Goal: Task Accomplishment & Management: Complete application form

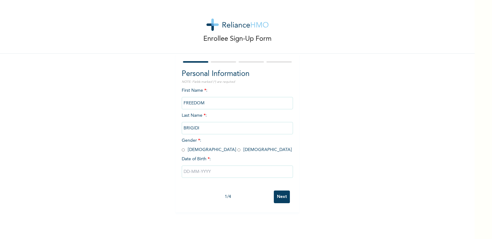
click at [182, 150] on input "radio" at bounding box center [183, 150] width 3 height 6
radio input "true"
click at [211, 173] on input "text" at bounding box center [237, 172] width 111 height 12
select select "8"
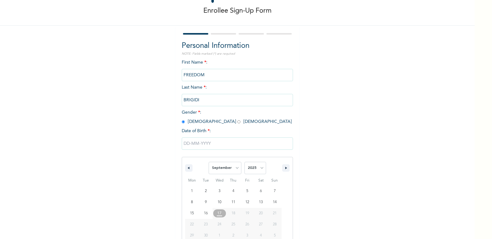
scroll to position [42, 0]
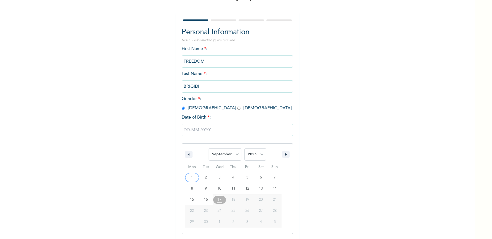
type input "[DATE]"
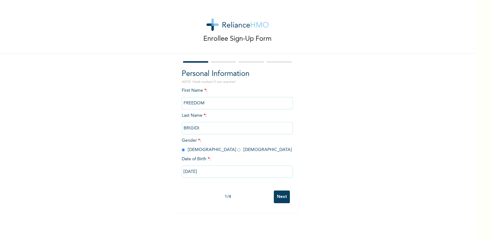
click at [211, 170] on input "[DATE]" at bounding box center [237, 172] width 111 height 12
select select "8"
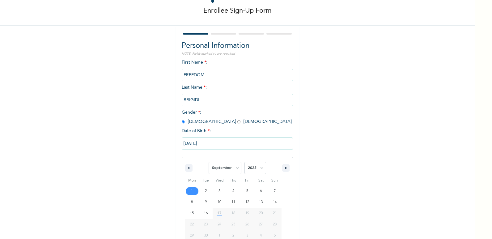
scroll to position [42, 0]
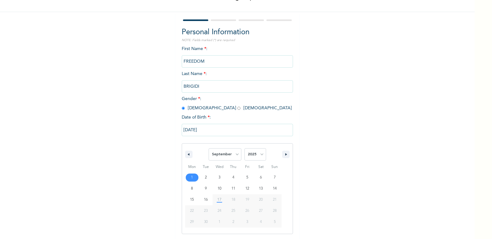
click at [186, 129] on input "[DATE]" at bounding box center [237, 130] width 111 height 12
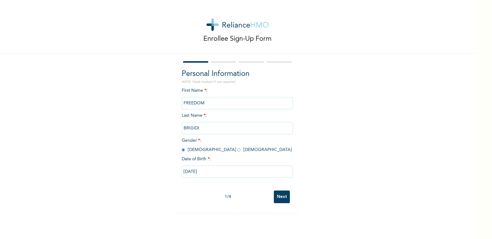
scroll to position [0, 0]
drag, startPoint x: 180, startPoint y: 172, endPoint x: 208, endPoint y: 171, distance: 27.8
click at [208, 171] on input "[DATE]" at bounding box center [237, 172] width 111 height 12
select select "8"
click at [344, 158] on div "Enrollee Sign-Up Form Personal Information NOTE: Fields marked (*) are required…" at bounding box center [237, 106] width 475 height 213
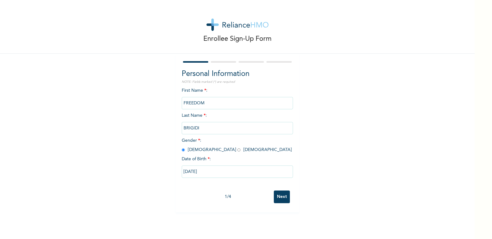
click at [209, 173] on input "[DATE]" at bounding box center [237, 172] width 111 height 12
select select "8"
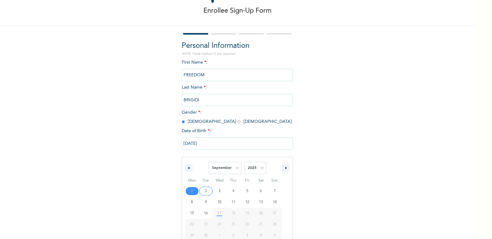
scroll to position [42, 0]
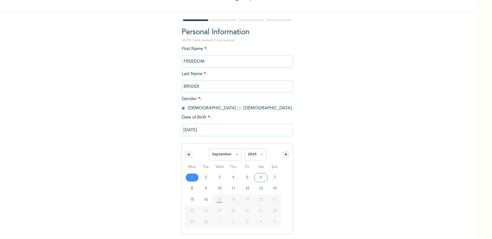
type input "[DATE]"
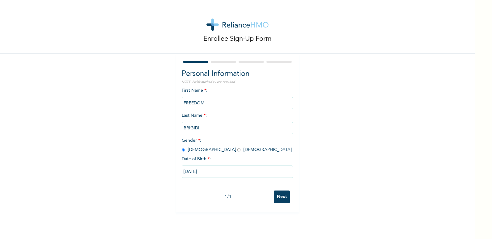
click at [198, 170] on input "[DATE]" at bounding box center [237, 172] width 111 height 12
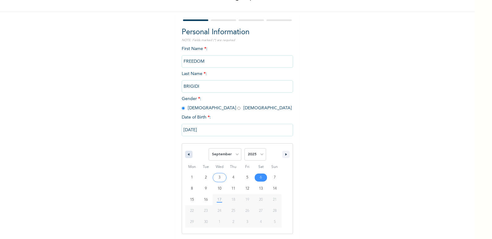
click at [186, 155] on icon "button" at bounding box center [187, 154] width 3 height 2
click at [186, 154] on icon "button" at bounding box center [187, 154] width 3 height 2
click at [285, 154] on icon "button" at bounding box center [286, 154] width 3 height 2
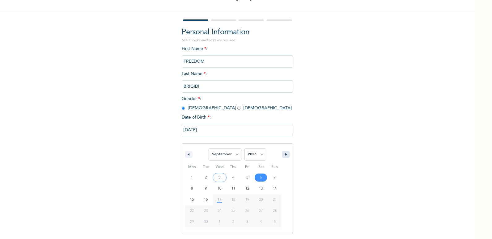
click at [285, 156] on icon "button" at bounding box center [286, 154] width 3 height 2
click at [234, 156] on select "January February March April May June July August September October November De…" at bounding box center [225, 154] width 33 height 12
click at [209, 149] on select "January February March April May June July August September October November De…" at bounding box center [225, 154] width 33 height 12
select select "8"
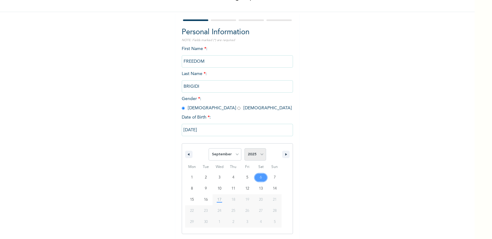
click at [260, 155] on select "2025 2024 2023 2022 2021 2020 2019 2018 2017 2016 2015 2014 2013 2012 2011 2010…" at bounding box center [256, 154] width 22 height 12
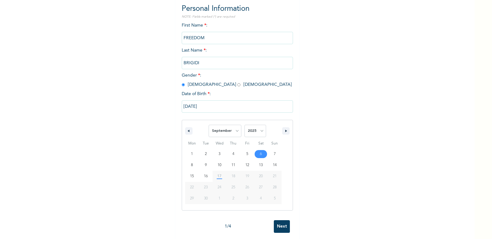
scroll to position [73, 0]
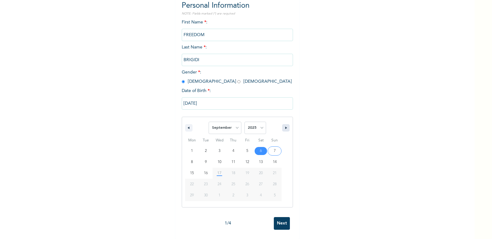
click at [282, 125] on button "button" at bounding box center [285, 127] width 7 height 7
click at [285, 127] on icon "button" at bounding box center [286, 128] width 3 height 2
click at [260, 122] on select "2025 2024 2023 2022 2021 2020 2019 2018 2017 2016 2015 2014 2013 2012 2011 2010…" at bounding box center [256, 128] width 22 height 12
select select "1964"
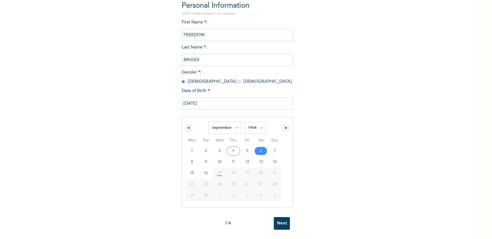
click at [245, 122] on select "2025 2024 2023 2022 2021 2020 2019 2018 2017 2016 2015 2014 2013 2012 2011 2010…" at bounding box center [256, 128] width 22 height 12
click at [235, 123] on select "January February March April May June July August September October November De…" at bounding box center [225, 128] width 33 height 12
click at [209, 122] on select "January February March April May June July August September October November De…" at bounding box center [225, 128] width 33 height 12
click at [187, 127] on icon "button" at bounding box center [187, 128] width 3 height 2
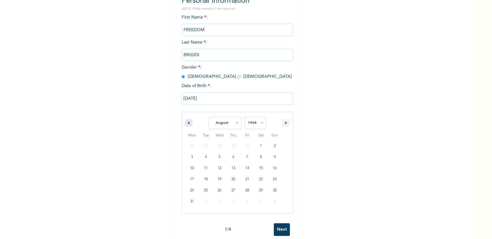
click at [187, 123] on icon "button" at bounding box center [187, 123] width 3 height 2
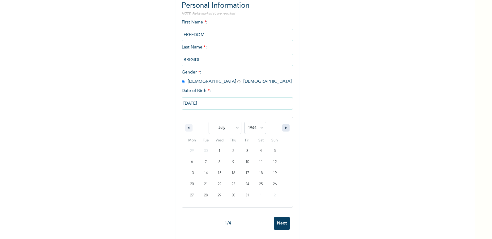
click at [285, 127] on icon "button" at bounding box center [286, 128] width 3 height 2
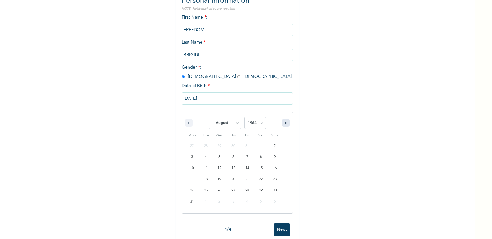
click at [285, 123] on icon "button" at bounding box center [286, 123] width 3 height 2
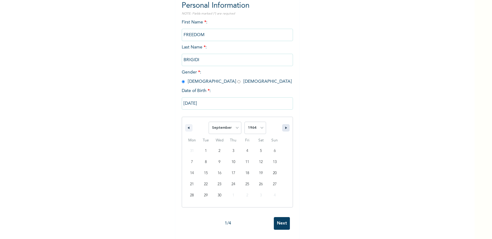
click at [285, 127] on icon "button" at bounding box center [286, 128] width 3 height 2
select select "9"
drag, startPoint x: 205, startPoint y: 99, endPoint x: 181, endPoint y: 97, distance: 24.2
click at [182, 97] on input "[DATE]" at bounding box center [237, 103] width 111 height 12
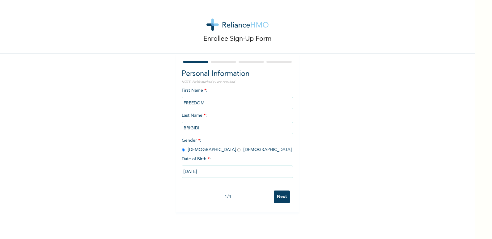
click at [349, 102] on div "Enrollee Sign-Up Form Personal Information NOTE: Fields marked (*) are required…" at bounding box center [237, 106] width 475 height 213
click at [212, 171] on input "[DATE]" at bounding box center [237, 172] width 111 height 12
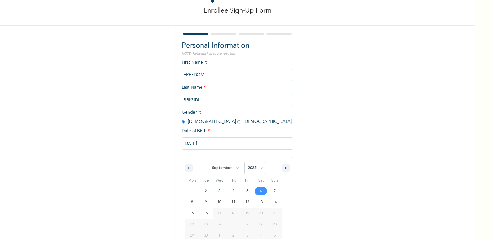
scroll to position [42, 0]
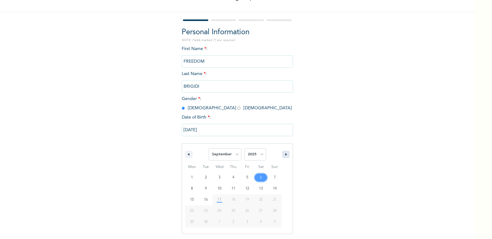
click at [285, 155] on icon "button" at bounding box center [286, 154] width 3 height 2
click at [285, 154] on icon "button" at bounding box center [286, 154] width 3 height 2
click at [236, 155] on select "January February March April May June July August September October November De…" at bounding box center [225, 154] width 33 height 12
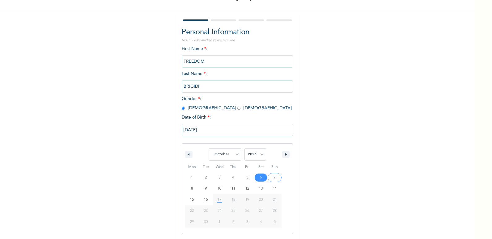
click at [209, 149] on select "January February March April May June July August September October November De…" at bounding box center [225, 154] width 33 height 12
click at [186, 155] on icon "button" at bounding box center [187, 154] width 3 height 2
click at [283, 156] on button "button" at bounding box center [285, 154] width 7 height 7
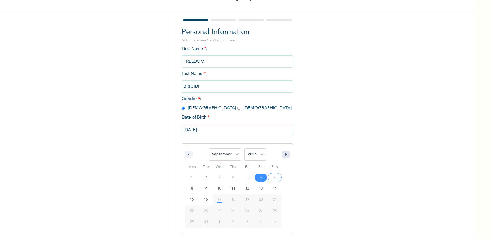
click at [283, 156] on button "button" at bounding box center [285, 154] width 7 height 7
click at [188, 155] on button "button" at bounding box center [188, 154] width 7 height 7
click at [235, 155] on select "January February March April May June July August September October November De…" at bounding box center [225, 154] width 33 height 12
click at [209, 149] on select "January February March April May June July August September October November De…" at bounding box center [225, 154] width 33 height 12
select select "8"
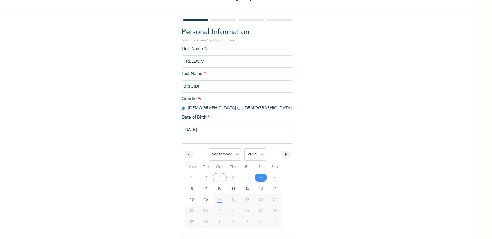
scroll to position [73, 0]
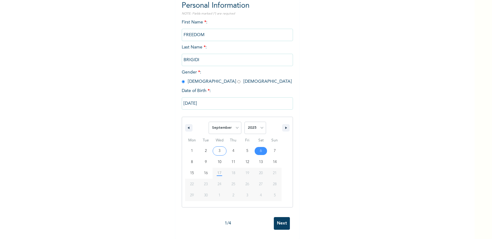
click at [213, 86] on div "Personal Information NOTE: Fields marked (*) are required First Name * : FREEDO…" at bounding box center [237, 107] width 111 height 214
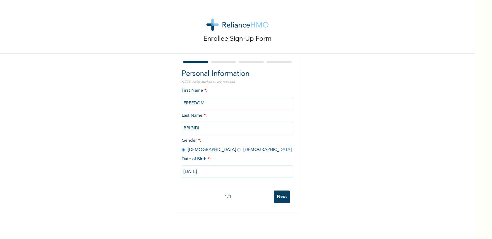
click at [211, 171] on input "[DATE]" at bounding box center [237, 172] width 111 height 12
select select "8"
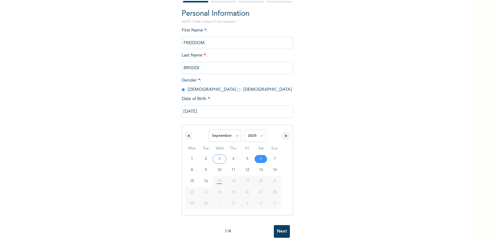
scroll to position [62, 0]
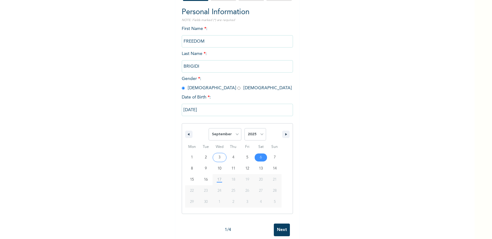
click at [208, 111] on input "[DATE]" at bounding box center [237, 110] width 111 height 12
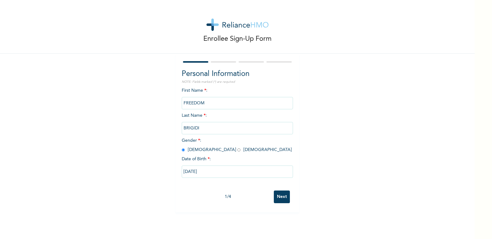
scroll to position [0, 0]
click at [212, 172] on input "[DATE]" at bounding box center [237, 172] width 111 height 12
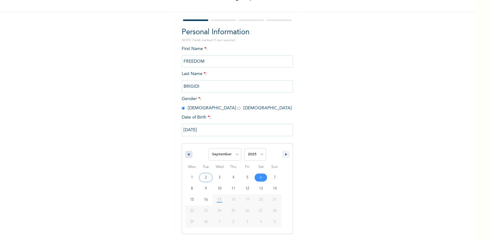
click at [186, 157] on button "button" at bounding box center [188, 154] width 7 height 7
click at [186, 156] on button "button" at bounding box center [188, 154] width 7 height 7
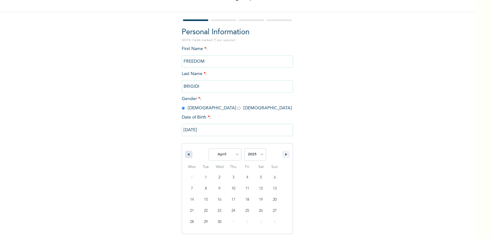
click at [187, 156] on icon "button" at bounding box center [187, 154] width 3 height 2
click at [285, 154] on icon "button" at bounding box center [286, 154] width 3 height 2
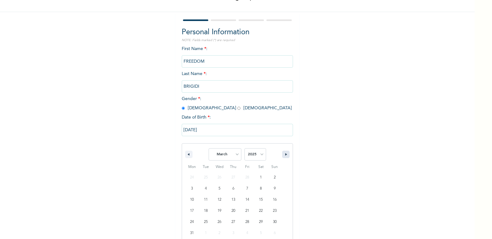
click at [285, 154] on icon "button" at bounding box center [286, 154] width 3 height 2
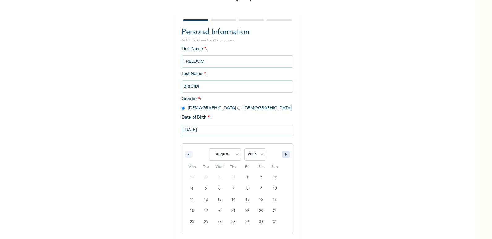
click at [285, 154] on icon "button" at bounding box center [286, 154] width 3 height 2
click at [234, 155] on select "January February March April May June July August September October November De…" at bounding box center [225, 154] width 33 height 12
click at [209, 149] on select "January February March April May June July August September October November De…" at bounding box center [225, 154] width 33 height 12
click at [236, 155] on select "January February March April May June July August September October November De…" at bounding box center [225, 154] width 33 height 12
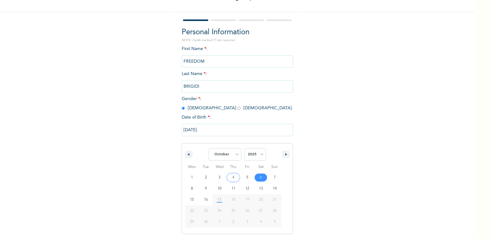
click at [209, 149] on select "January February March April May June July August September October November De…" at bounding box center [225, 154] width 33 height 12
click at [234, 155] on select "January February March April May June July August September October November De…" at bounding box center [225, 154] width 33 height 12
click at [209, 149] on select "January February March April May June July August September October November De…" at bounding box center [225, 154] width 33 height 12
click at [186, 156] on icon "button" at bounding box center [187, 154] width 3 height 2
click at [285, 155] on icon "button" at bounding box center [286, 154] width 3 height 2
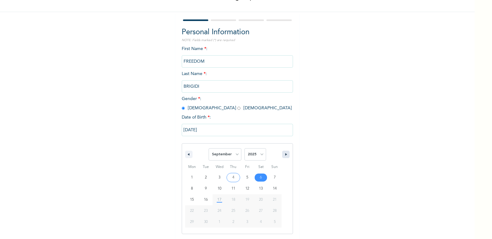
click at [282, 155] on button "button" at bounding box center [285, 154] width 7 height 7
click at [235, 155] on select "January February March April May June July August September October November De…" at bounding box center [225, 154] width 33 height 12
click at [209, 149] on select "January February March April May June July August September October November De…" at bounding box center [225, 154] width 33 height 12
click at [230, 156] on select "January February March April May June July August September October November De…" at bounding box center [225, 154] width 33 height 12
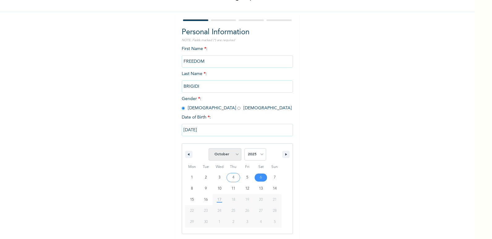
click at [209, 149] on select "January February March April May June July August September October November De…" at bounding box center [225, 154] width 33 height 12
select select "8"
click at [206, 131] on input "[DATE]" at bounding box center [237, 130] width 111 height 12
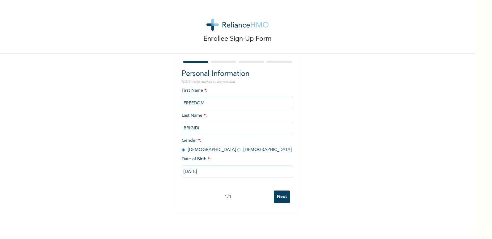
scroll to position [0, 0]
click at [207, 173] on input "[DATE]" at bounding box center [237, 172] width 111 height 12
select select "8"
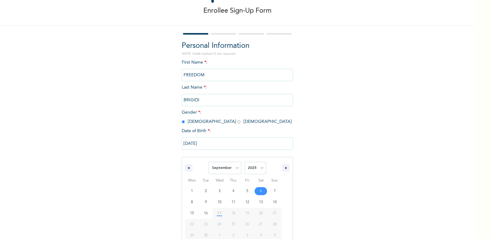
scroll to position [42, 0]
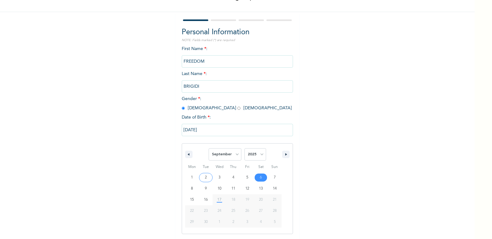
click at [203, 131] on input "[DATE]" at bounding box center [237, 130] width 111 height 12
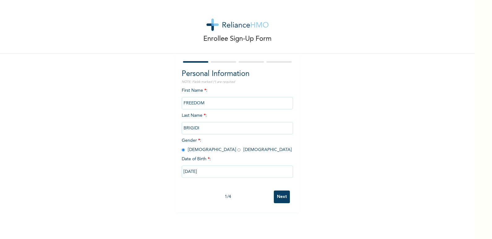
scroll to position [0, 0]
click at [203, 131] on input "BRIGIDI" at bounding box center [237, 128] width 111 height 12
click at [214, 175] on input "[DATE]" at bounding box center [237, 172] width 111 height 12
select select "8"
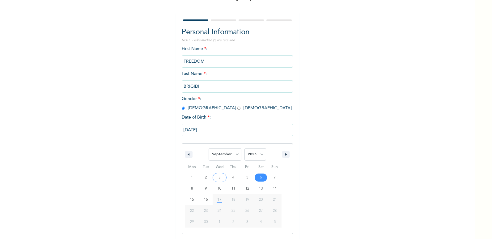
click at [209, 130] on input "[DATE]" at bounding box center [237, 130] width 111 height 12
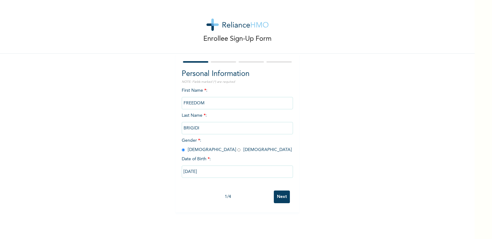
click at [209, 130] on input "BRIGIDI" at bounding box center [237, 128] width 111 height 12
drag, startPoint x: 209, startPoint y: 130, endPoint x: 214, endPoint y: 169, distance: 38.4
click at [214, 169] on input "[DATE]" at bounding box center [237, 172] width 111 height 12
select select "8"
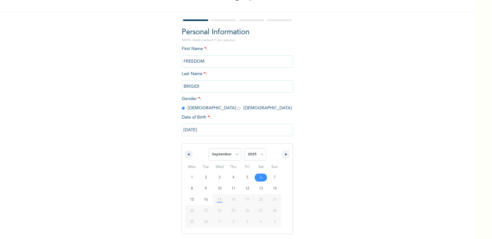
drag, startPoint x: 208, startPoint y: 131, endPoint x: 179, endPoint y: 130, distance: 28.5
click at [182, 130] on input "[DATE]" at bounding box center [237, 130] width 111 height 12
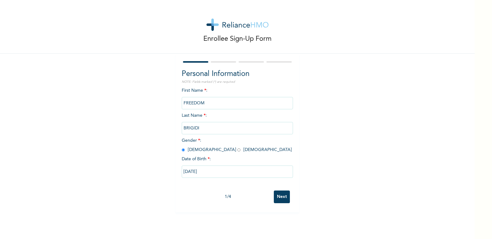
scroll to position [0, 0]
click at [213, 172] on input "[DATE]" at bounding box center [237, 172] width 111 height 12
select select "8"
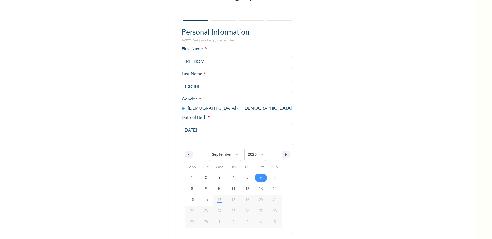
click at [213, 172] on span "Wed" at bounding box center [220, 168] width 14 height 10
click at [212, 131] on input "[DATE]" at bounding box center [237, 130] width 111 height 12
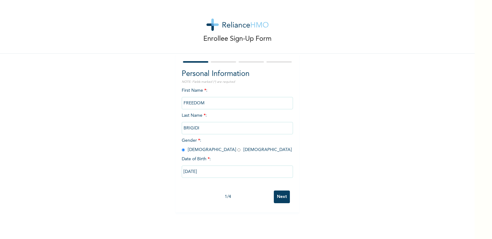
click at [211, 131] on input "BRIGIDI" at bounding box center [237, 128] width 111 height 12
drag, startPoint x: 211, startPoint y: 131, endPoint x: 229, endPoint y: 173, distance: 46.1
click at [229, 173] on input "[DATE]" at bounding box center [237, 172] width 111 height 12
select select "8"
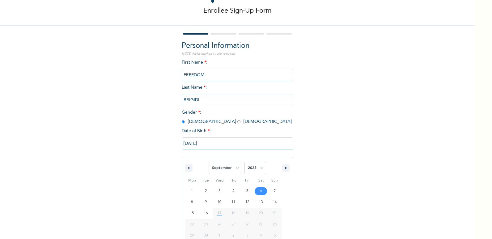
scroll to position [42, 0]
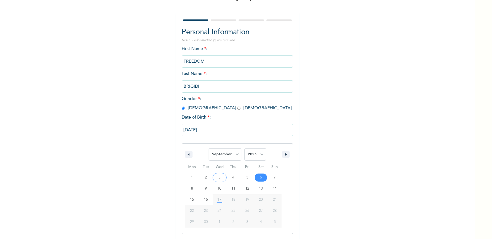
drag, startPoint x: 207, startPoint y: 129, endPoint x: 226, endPoint y: 135, distance: 20.1
click at [226, 135] on input "[DATE]" at bounding box center [237, 130] width 111 height 12
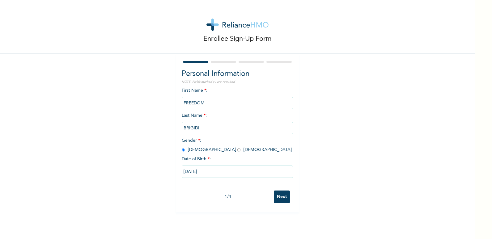
scroll to position [0, 0]
drag, startPoint x: 217, startPoint y: 172, endPoint x: 181, endPoint y: 173, distance: 36.5
click at [182, 173] on input "[DATE]" at bounding box center [237, 172] width 111 height 12
select select "8"
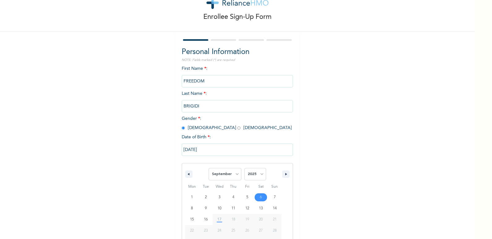
scroll to position [42, 0]
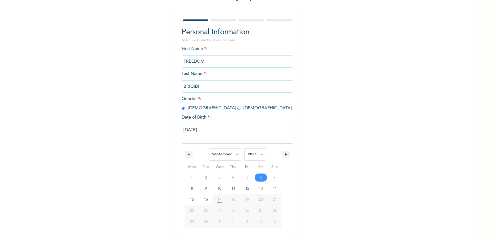
drag, startPoint x: 181, startPoint y: 173, endPoint x: 246, endPoint y: 130, distance: 77.9
click at [246, 130] on input "[DATE]" at bounding box center [237, 130] width 111 height 12
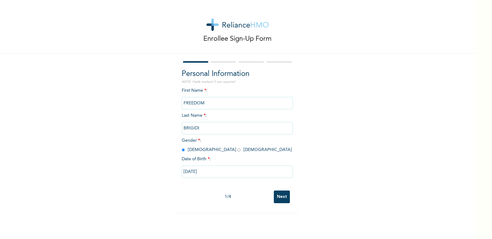
scroll to position [0, 0]
click at [208, 170] on input "[DATE]" at bounding box center [237, 172] width 111 height 12
select select "8"
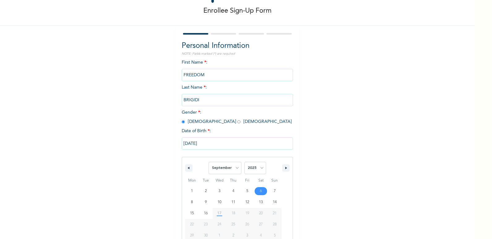
scroll to position [33, 0]
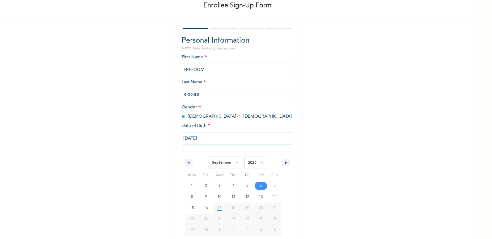
click at [208, 171] on div "January February March April May June July August September October November [D…" at bounding box center [237, 197] width 111 height 91
click at [258, 138] on input "[DATE]" at bounding box center [237, 138] width 111 height 12
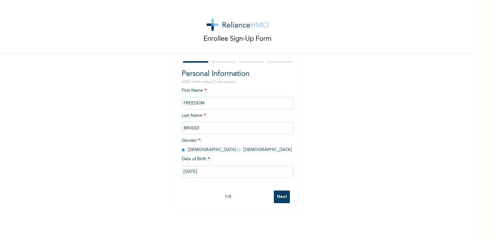
drag, startPoint x: 209, startPoint y: 172, endPoint x: 173, endPoint y: 172, distance: 36.2
click at [176, 172] on div "Personal Information NOTE: Fields marked (*) are required First Name * : FREEDO…" at bounding box center [238, 133] width 124 height 159
drag, startPoint x: 173, startPoint y: 172, endPoint x: 184, endPoint y: 173, distance: 10.6
drag, startPoint x: 184, startPoint y: 173, endPoint x: 166, endPoint y: 167, distance: 19.0
click at [166, 167] on div "Enrollee Sign-Up Form Personal Information NOTE: Fields marked (*) are required…" at bounding box center [237, 106] width 475 height 213
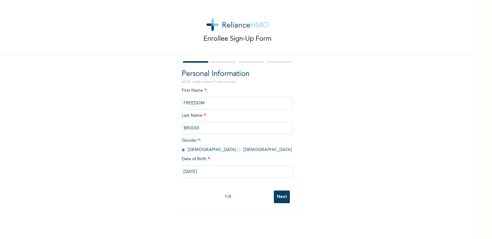
click at [185, 172] on input "[DATE]" at bounding box center [237, 172] width 111 height 12
select select "8"
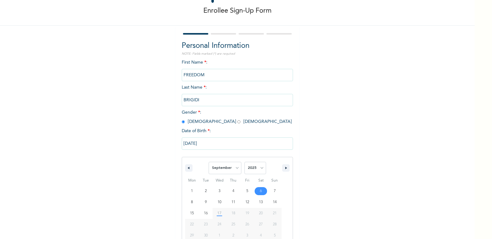
scroll to position [42, 0]
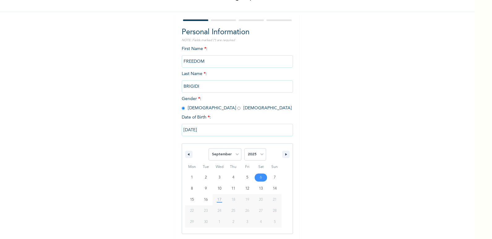
click at [185, 172] on span "Mon" at bounding box center [192, 167] width 14 height 10
click at [186, 129] on input "[DATE]" at bounding box center [237, 130] width 111 height 12
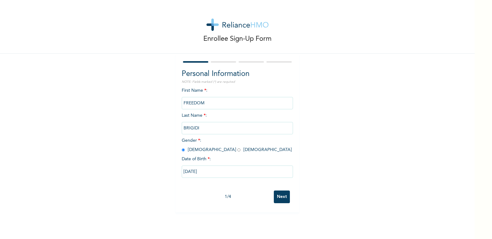
click at [186, 129] on input "BRIGIDI" at bounding box center [237, 128] width 111 height 12
drag, startPoint x: 186, startPoint y: 129, endPoint x: 186, endPoint y: 174, distance: 44.8
click at [186, 174] on input "[DATE]" at bounding box center [237, 172] width 111 height 12
select select "8"
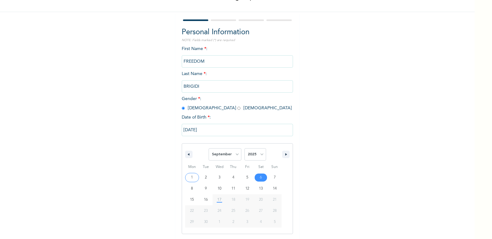
drag, startPoint x: 186, startPoint y: 130, endPoint x: 175, endPoint y: 130, distance: 10.8
click at [176, 130] on div "Personal Information NOTE: Fields marked (*) are required First Name * : FREEDO…" at bounding box center [238, 139] width 124 height 254
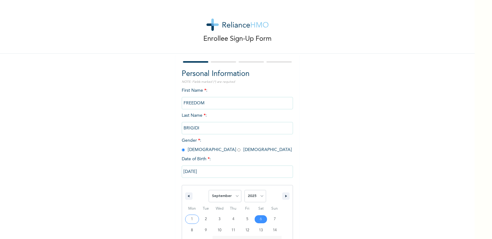
click at [385, 170] on div "Enrollee Sign-Up Form Personal Information NOTE: Fields marked (*) are required…" at bounding box center [237, 154] width 475 height 308
click at [207, 173] on input "[DATE]" at bounding box center [237, 172] width 111 height 12
select select "8"
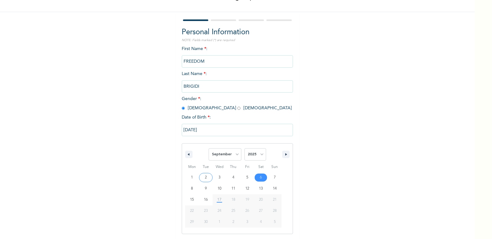
click at [205, 131] on input "[DATE]" at bounding box center [237, 130] width 111 height 12
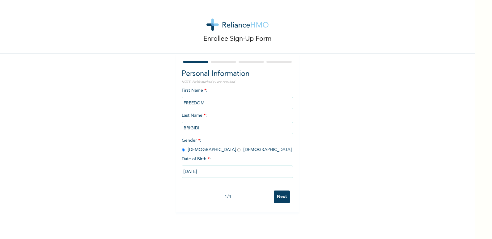
scroll to position [0, 0]
click at [205, 131] on input "BRIGIDI" at bounding box center [237, 128] width 111 height 12
click at [206, 172] on input "[DATE]" at bounding box center [237, 172] width 111 height 12
select select "8"
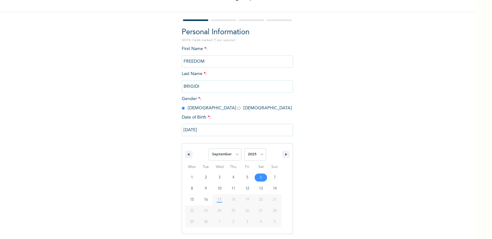
click at [206, 172] on div "January February March April May June July August September October November [D…" at bounding box center [237, 188] width 111 height 91
drag, startPoint x: 205, startPoint y: 132, endPoint x: 182, endPoint y: 132, distance: 23.5
click at [182, 132] on input "[DATE]" at bounding box center [237, 130] width 111 height 12
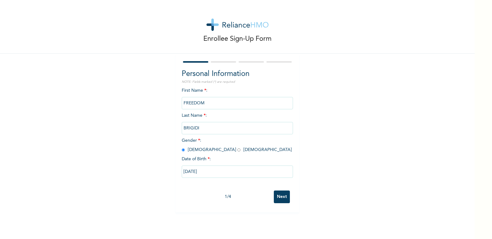
click at [396, 179] on div "Enrollee Sign-Up Form Personal Information NOTE: Fields marked (*) are required…" at bounding box center [237, 106] width 475 height 213
click at [214, 173] on input "[DATE]" at bounding box center [237, 172] width 111 height 12
select select "8"
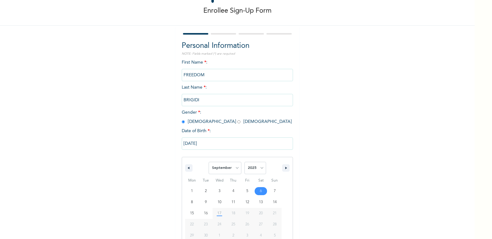
scroll to position [42, 0]
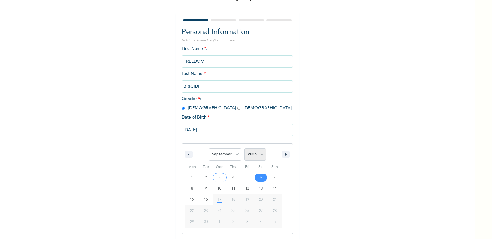
click at [261, 154] on select "2025 2024 2023 2022 2021 2020 2019 2018 2017 2016 2015 2014 2013 2012 2011 2010…" at bounding box center [256, 154] width 22 height 12
select select "1964"
click at [245, 149] on select "2025 2024 2023 2022 2021 2020 2019 2018 2017 2016 2015 2014 2013 2012 2011 2010…" at bounding box center [256, 154] width 22 height 12
click at [234, 156] on select "January February March April May June July August September October November De…" at bounding box center [225, 154] width 33 height 12
select select "9"
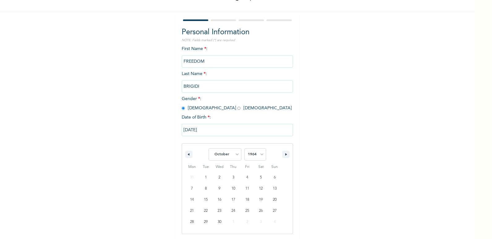
click at [209, 149] on select "January February March April May June July August September October November De…" at bounding box center [225, 154] width 33 height 12
type input "[DATE]"
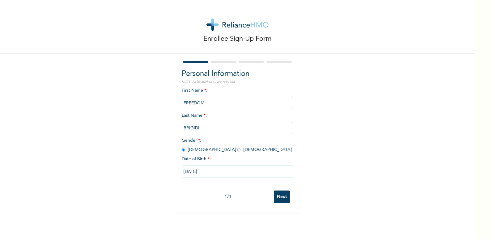
scroll to position [0, 0]
click at [284, 198] on input "Next" at bounding box center [282, 197] width 16 height 13
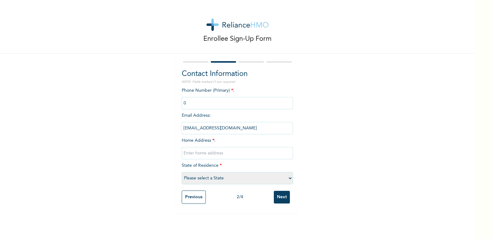
click at [191, 152] on input "text" at bounding box center [237, 153] width 111 height 12
click at [193, 100] on input "phone" at bounding box center [237, 103] width 111 height 12
click at [190, 102] on input "phone" at bounding box center [237, 103] width 111 height 12
click at [190, 103] on input "phone" at bounding box center [237, 103] width 111 height 12
click at [198, 104] on input "phone" at bounding box center [237, 103] width 111 height 12
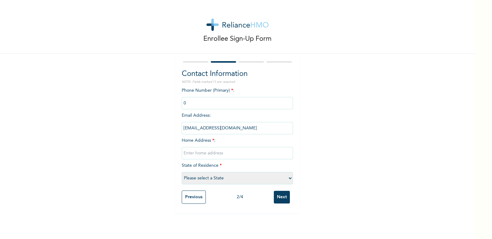
click at [189, 102] on input "phone" at bounding box center [237, 103] width 111 height 12
drag, startPoint x: 188, startPoint y: 103, endPoint x: 340, endPoint y: 142, distance: 157.6
click at [340, 142] on div "Enrollee Sign-Up Form Contact Information NOTE: Fields marked (*) are required …" at bounding box center [237, 106] width 475 height 213
click at [182, 102] on input "phone" at bounding box center [237, 103] width 111 height 12
click at [206, 152] on input "text" at bounding box center [237, 153] width 111 height 12
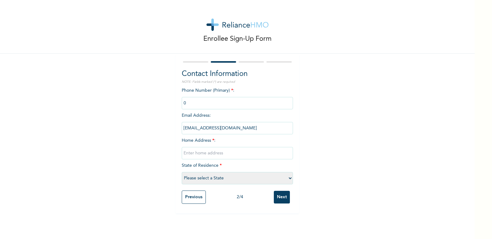
click at [184, 102] on input "phone" at bounding box center [237, 103] width 111 height 12
drag, startPoint x: 184, startPoint y: 102, endPoint x: 191, endPoint y: 104, distance: 7.7
click at [191, 104] on input "phone" at bounding box center [237, 103] width 111 height 12
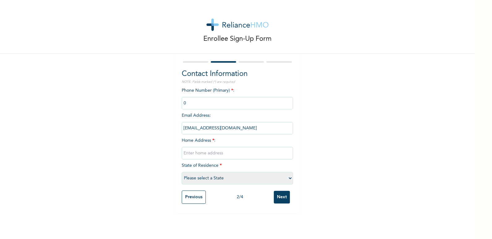
click at [190, 154] on input "text" at bounding box center [237, 153] width 111 height 12
type input "e"
type input "EDIPIE TOWN, [GEOGRAPHIC_DATA] STATE NIG"
click at [289, 178] on select "Please select a State [PERSON_NAME] (FCT) [PERSON_NAME] Ibom [GEOGRAPHIC_DATA] …" at bounding box center [237, 178] width 111 height 12
select select "33"
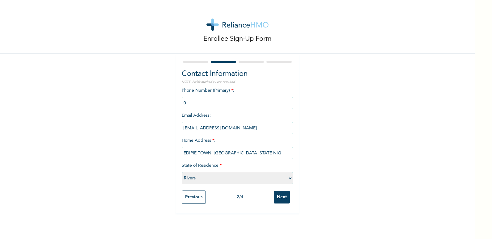
click at [182, 172] on select "Please select a State [PERSON_NAME] (FCT) [PERSON_NAME] Ibom [GEOGRAPHIC_DATA] …" at bounding box center [237, 178] width 111 height 12
click at [188, 101] on input "phone" at bounding box center [237, 103] width 111 height 12
click at [187, 102] on input "phone" at bounding box center [237, 103] width 111 height 12
click at [244, 89] on div "Phone Number (Primary) * : Email Address : [EMAIL_ADDRESS][DOMAIN_NAME] Home Ad…" at bounding box center [237, 138] width 111 height 100
click at [186, 103] on input "phone" at bounding box center [237, 103] width 111 height 12
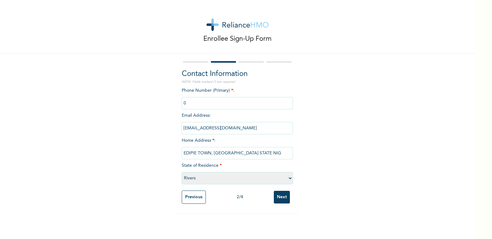
click at [186, 103] on input "phone" at bounding box center [237, 103] width 111 height 12
click at [427, 94] on div "Enrollee Sign-Up Form Contact Information NOTE: Fields marked (*) are required …" at bounding box center [237, 106] width 475 height 213
click at [284, 198] on input "Next" at bounding box center [282, 197] width 16 height 13
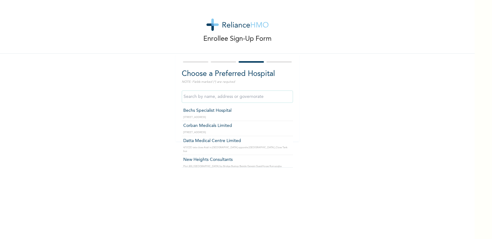
click at [272, 94] on input "text" at bounding box center [237, 97] width 111 height 12
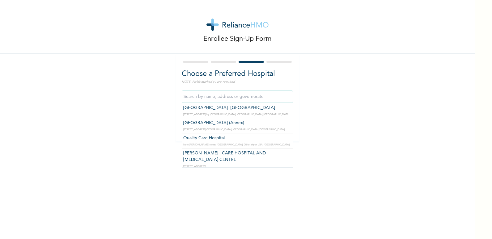
scroll to position [2180, 0]
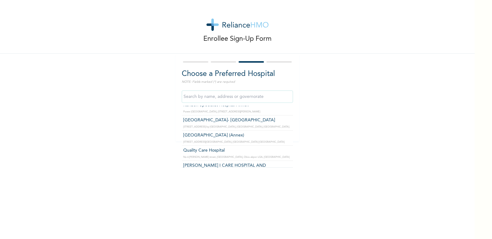
click at [192, 99] on input "text" at bounding box center [237, 97] width 111 height 12
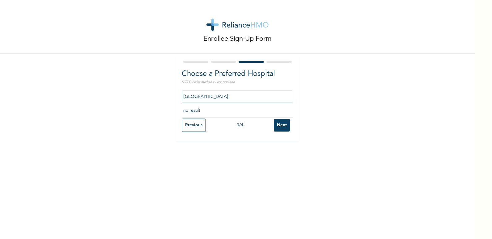
scroll to position [0, 4]
type input "[GEOGRAPHIC_DATA]"
click at [281, 125] on input "Next" at bounding box center [282, 125] width 16 height 13
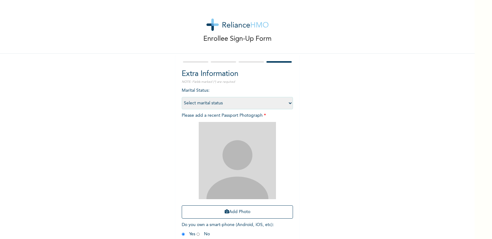
click at [225, 149] on img at bounding box center [237, 160] width 77 height 77
click at [288, 103] on select "Select marital status [DEMOGRAPHIC_DATA] Married [DEMOGRAPHIC_DATA] Widow/[DEMO…" at bounding box center [237, 103] width 111 height 12
select select "2"
click at [182, 97] on select "Select marital status [DEMOGRAPHIC_DATA] Married [DEMOGRAPHIC_DATA] Widow/[DEMO…" at bounding box center [237, 103] width 111 height 12
click at [243, 139] on img at bounding box center [237, 160] width 77 height 77
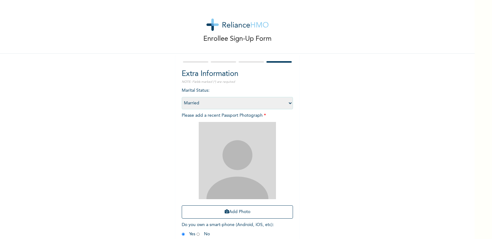
click at [237, 151] on img at bounding box center [237, 160] width 77 height 77
click at [239, 157] on img at bounding box center [237, 160] width 77 height 77
click at [245, 149] on img at bounding box center [237, 160] width 77 height 77
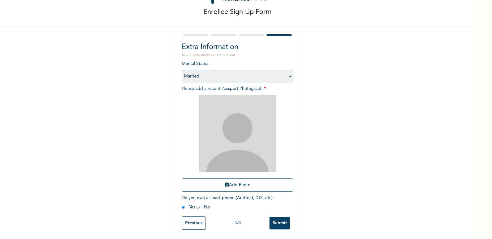
scroll to position [32, 0]
click at [259, 181] on button "Add Photo" at bounding box center [237, 185] width 111 height 13
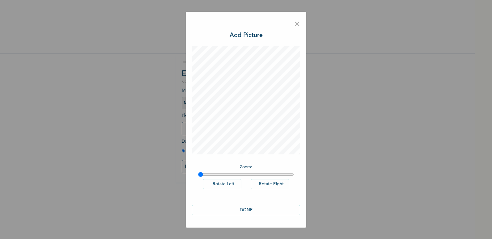
scroll to position [0, 0]
type input "1"
drag, startPoint x: 201, startPoint y: 175, endPoint x: 198, endPoint y: 175, distance: 3.4
click at [198, 175] on input "range" at bounding box center [246, 174] width 96 height 5
click at [246, 209] on button "DONE" at bounding box center [246, 210] width 108 height 10
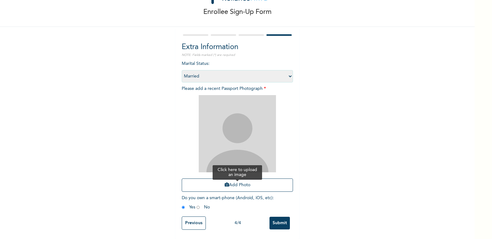
scroll to position [32, 0]
click at [276, 220] on input "Submit" at bounding box center [280, 223] width 20 height 13
